Goal: Task Accomplishment & Management: Manage account settings

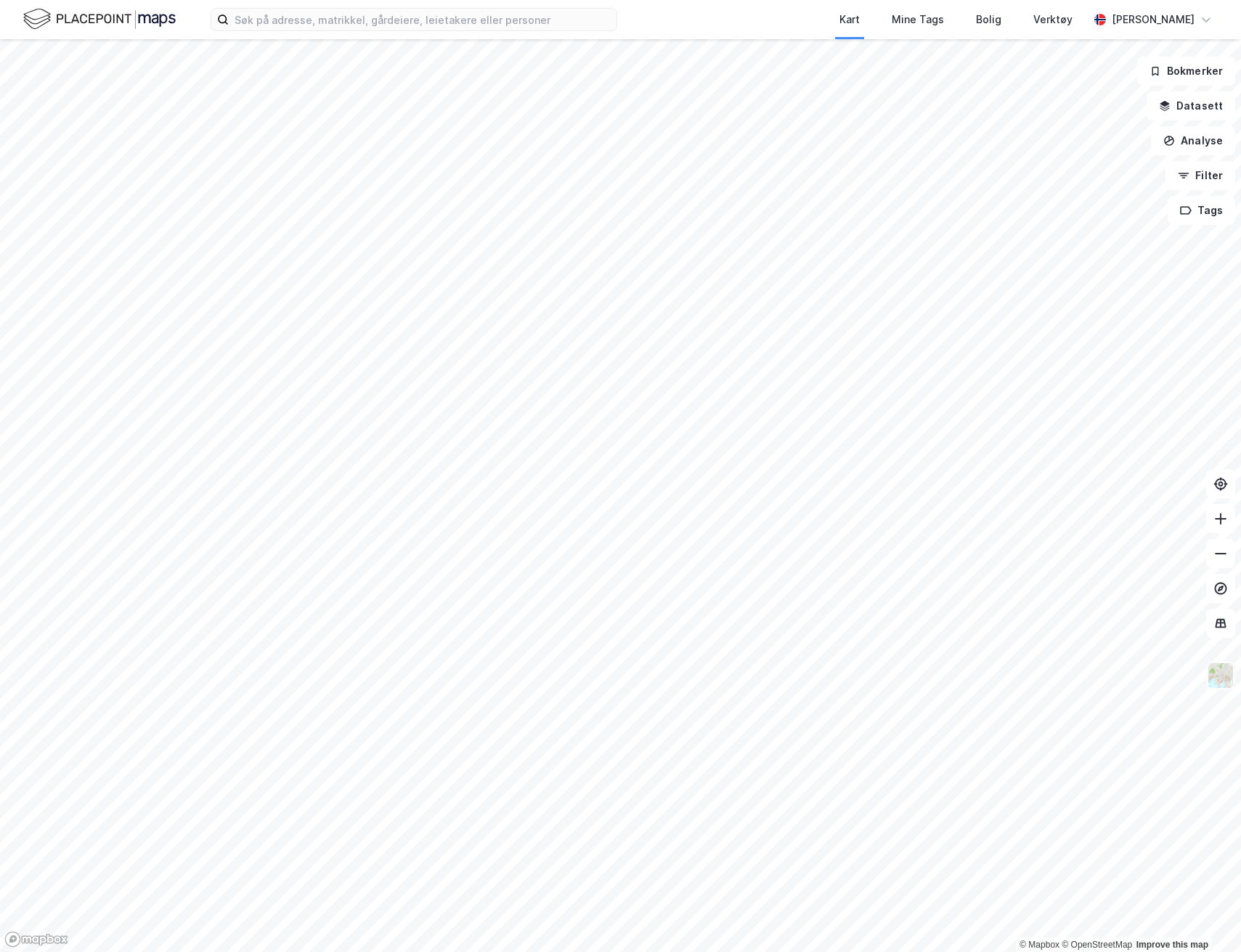
click at [1231, 685] on img at bounding box center [1220, 675] width 28 height 28
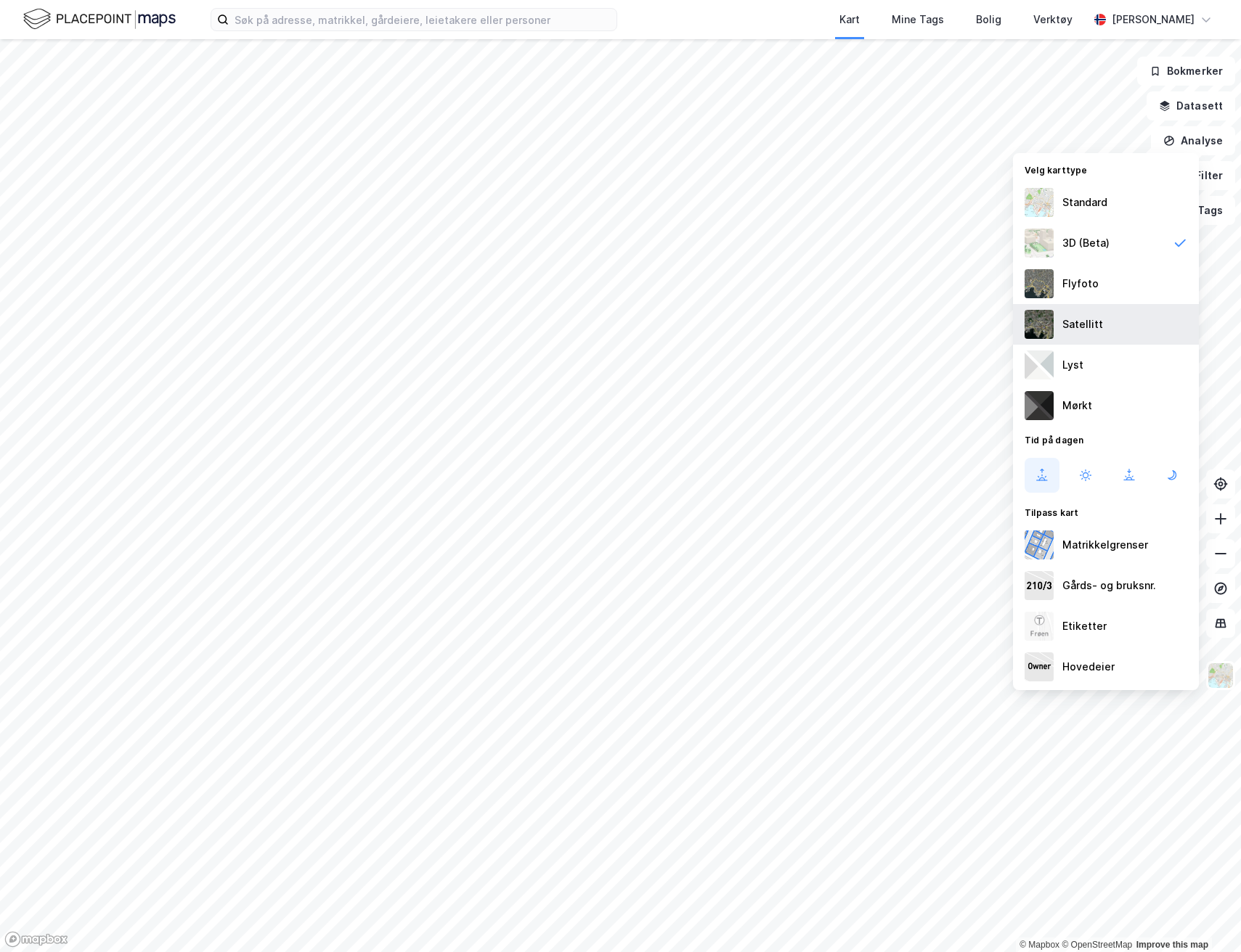
click at [1119, 312] on div "Satellitt" at bounding box center [1105, 324] width 185 height 41
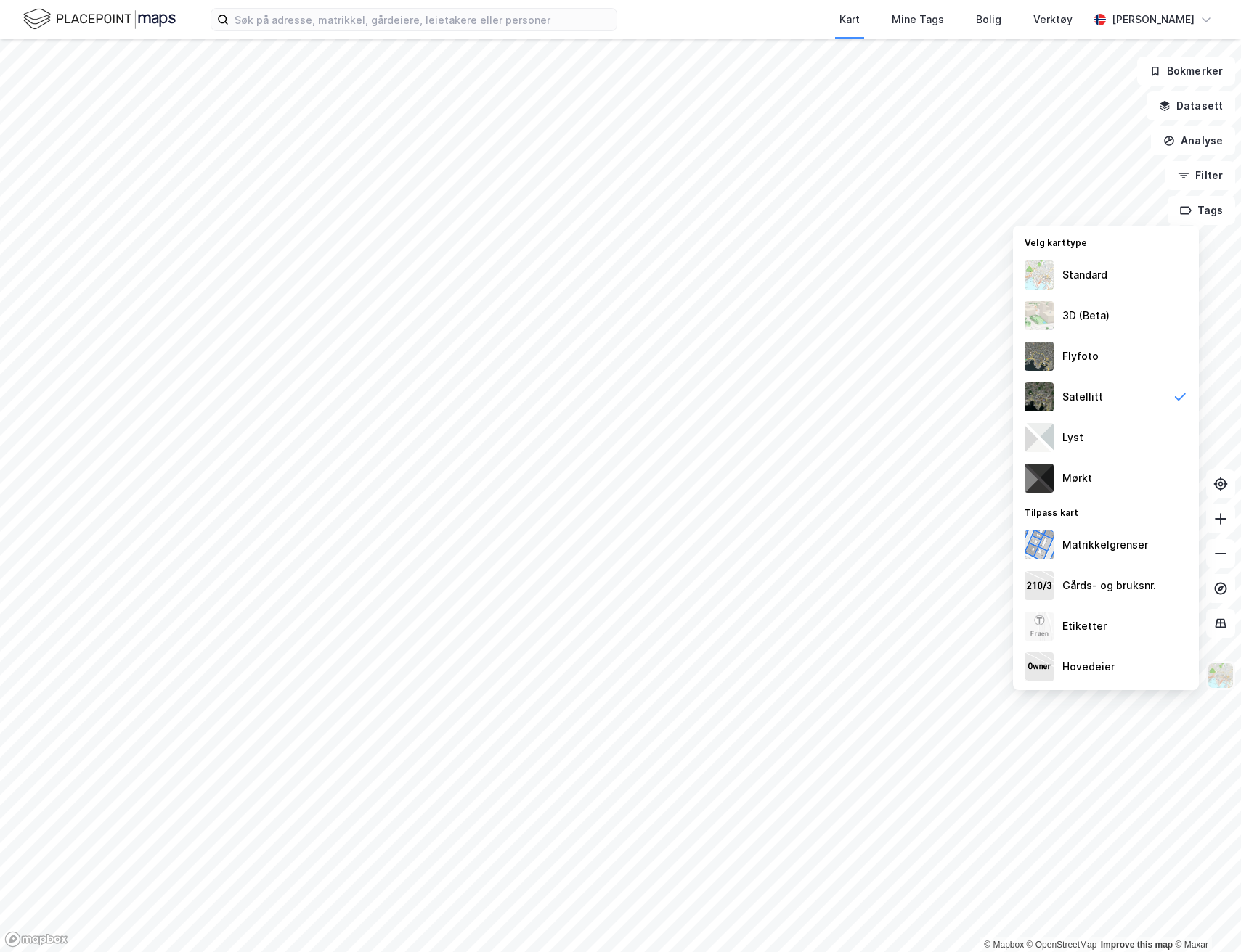
click at [1230, 677] on img at bounding box center [1220, 675] width 28 height 28
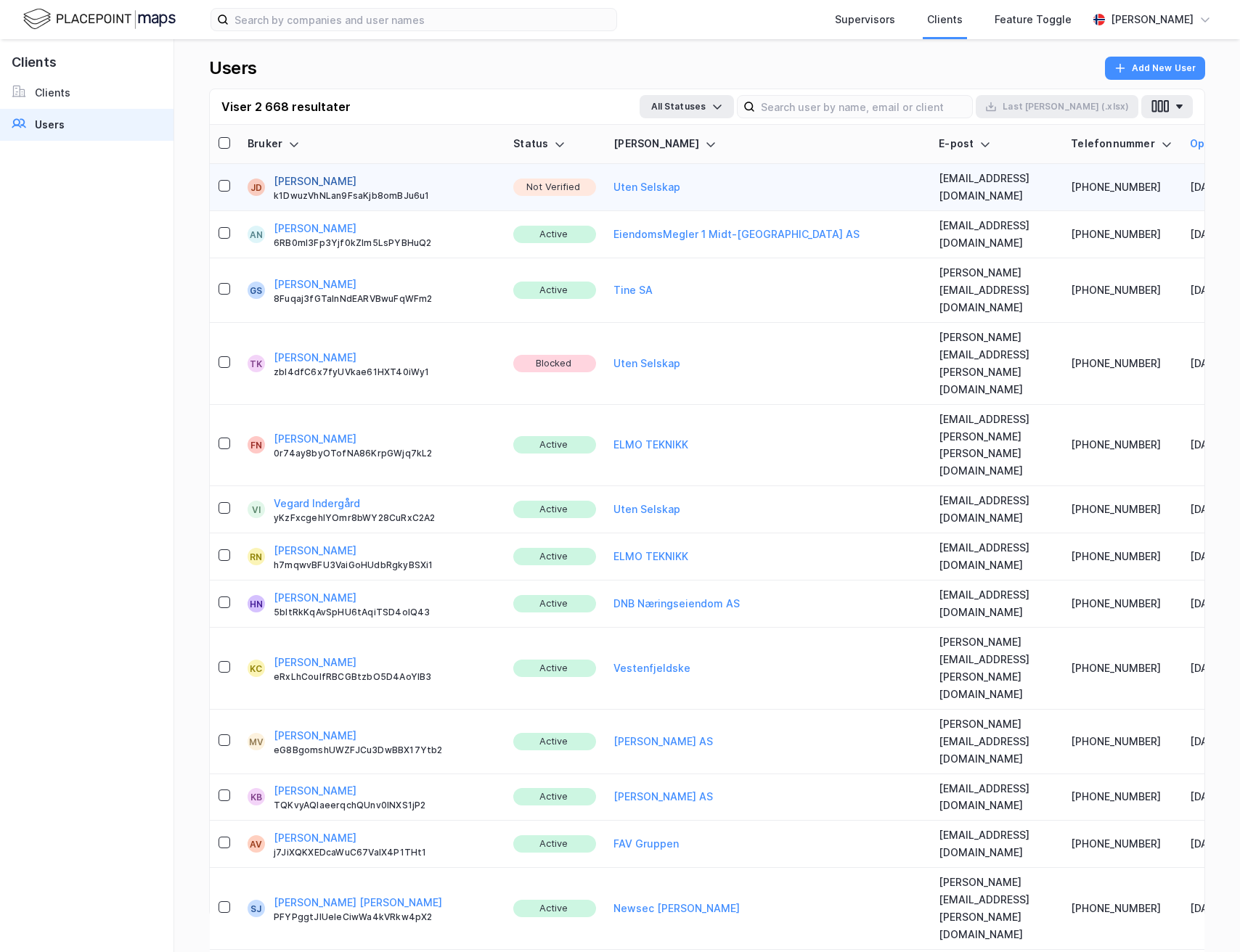
click at [303, 174] on button "[PERSON_NAME]" at bounding box center [315, 182] width 83 height 17
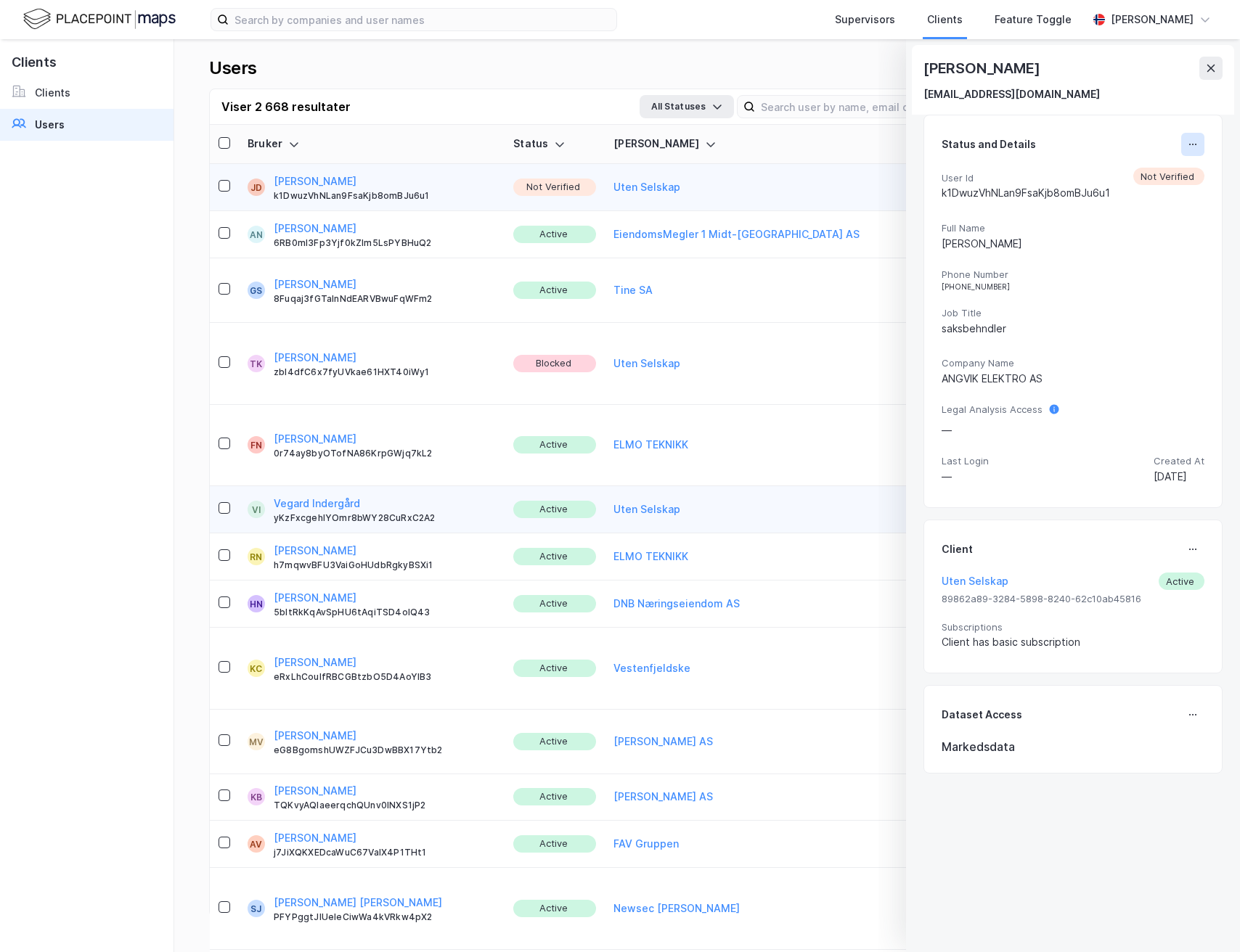
click at [1186, 141] on icon at bounding box center [1192, 144] width 11 height 11
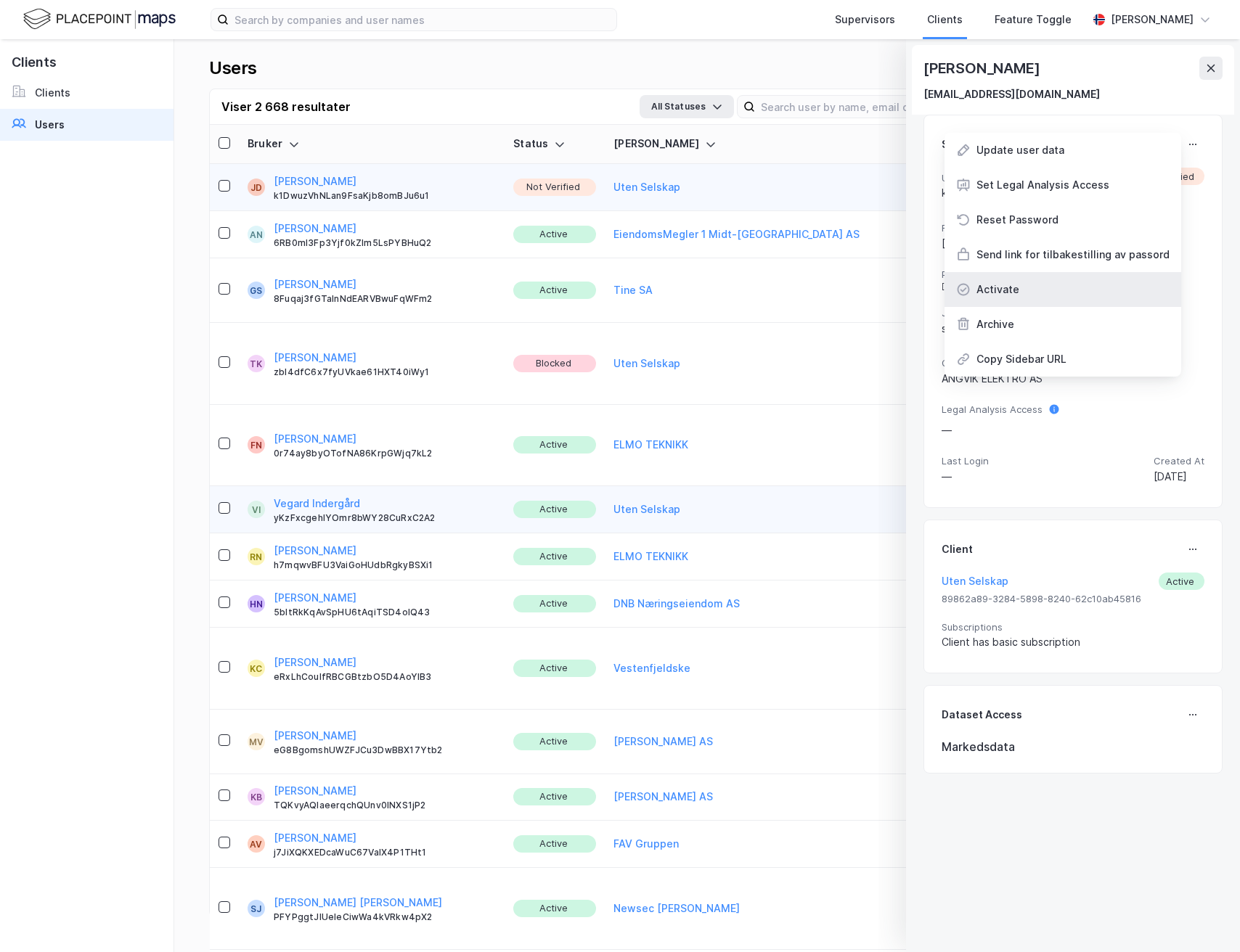
click at [996, 290] on div "Activate" at bounding box center [997, 290] width 43 height 17
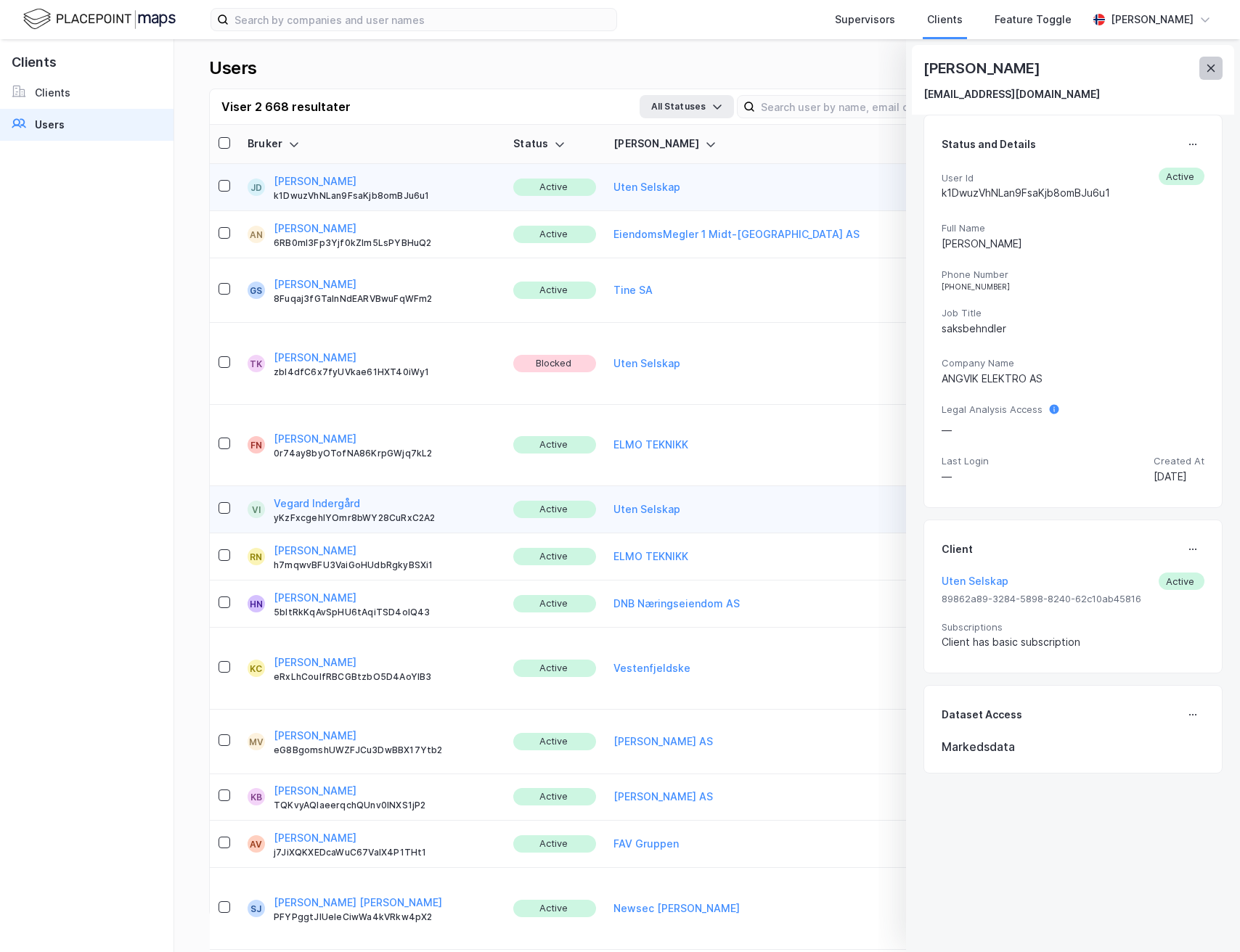
click at [1209, 65] on icon at bounding box center [1210, 68] width 11 height 11
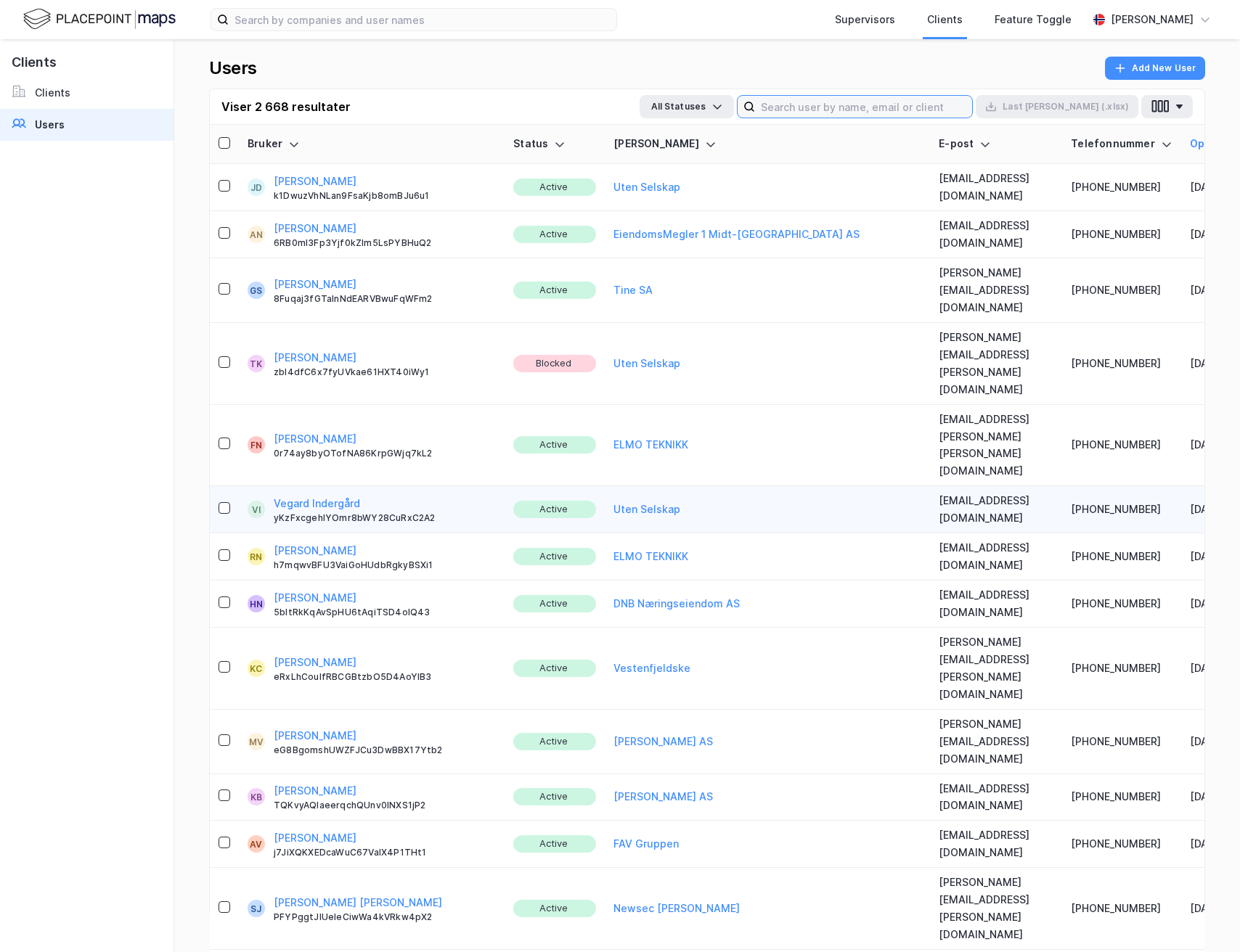
click at [890, 113] on input at bounding box center [863, 106] width 217 height 22
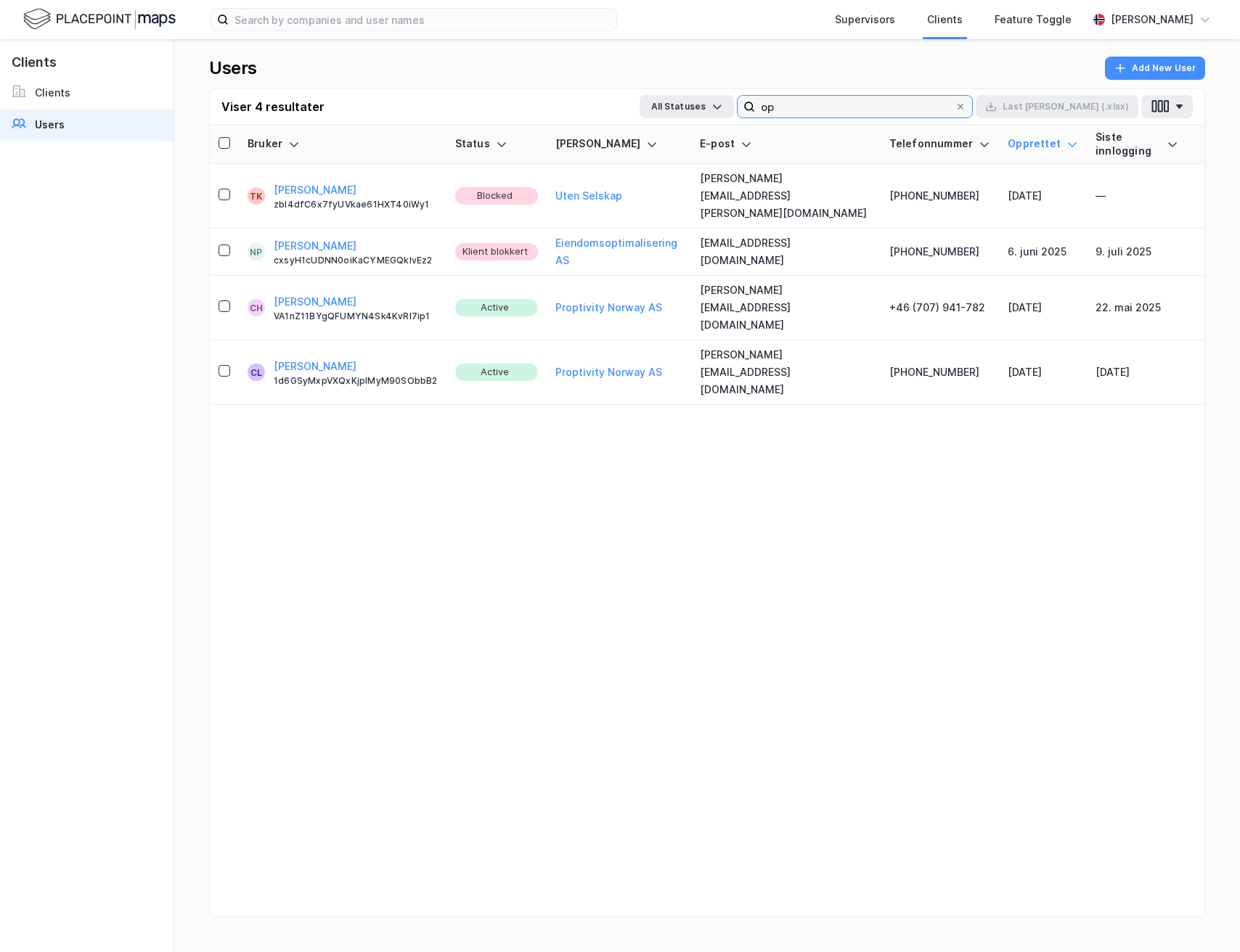
type input "o"
